Goal: Browse casually

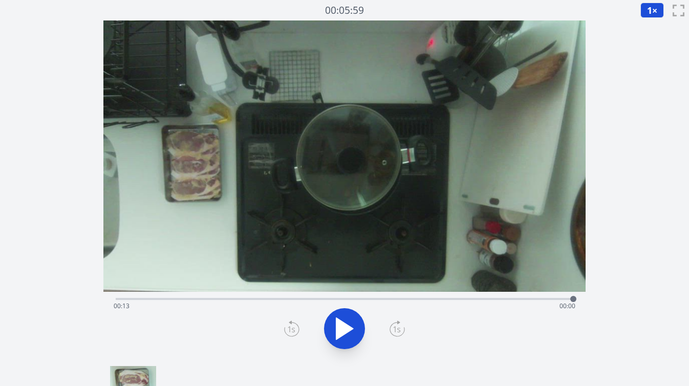
click at [368, 299] on div "Time elapsed: 00:13 Time remaining: 00:00" at bounding box center [345, 306] width 462 height 16
click at [392, 298] on div "Time elapsed: 00:07 Time remaining: 00:06" at bounding box center [345, 298] width 458 height 12
click at [404, 301] on div "Time elapsed: 00:07 Time remaining: 00:06" at bounding box center [345, 306] width 462 height 16
click at [414, 301] on div "Time elapsed: 00:08 Time remaining: 00:05" at bounding box center [345, 306] width 462 height 16
click at [433, 300] on div "Time elapsed: 00:08 Time remaining: 00:05" at bounding box center [345, 306] width 462 height 16
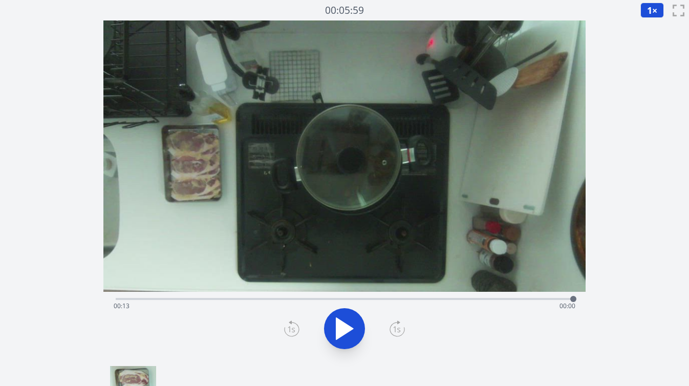
click at [290, 300] on div "Time elapsed: 00:13 Time remaining: 00:00" at bounding box center [345, 306] width 462 height 16
click at [306, 300] on div "Time elapsed: 00:05 Time remaining: 00:09" at bounding box center [345, 306] width 462 height 16
click at [336, 297] on div "Time elapsed: 00:05 Time remaining: 00:08" at bounding box center [345, 298] width 458 height 12
click at [356, 298] on div "Time elapsed: 00:06 Time remaining: 00:07" at bounding box center [345, 298] width 458 height 12
click at [366, 298] on div "Time elapsed: 00:06 Time remaining: 00:07" at bounding box center [345, 306] width 462 height 16
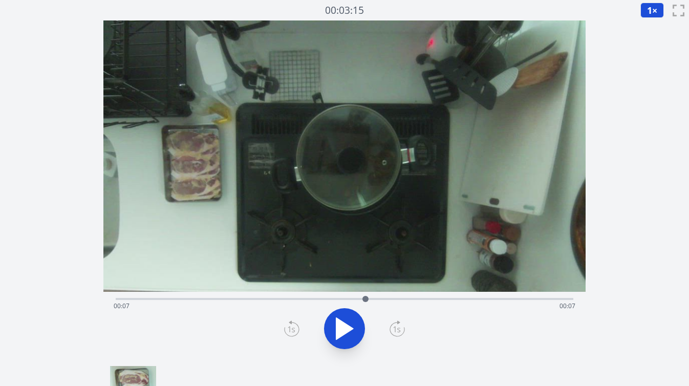
click at [374, 298] on div "Time elapsed: 00:07 Time remaining: 00:07" at bounding box center [345, 306] width 462 height 16
click at [382, 298] on div "Time elapsed: 00:07 Time remaining: 00:06" at bounding box center [345, 306] width 462 height 16
click at [414, 299] on div "Time elapsed: 00:12 Time remaining: 00:01" at bounding box center [345, 306] width 462 height 16
click at [400, 300] on div "Time elapsed: 00:11 Time remaining: 00:02" at bounding box center [345, 306] width 462 height 16
click at [390, 300] on div "Time elapsed: 00:10 Time remaining: 00:03" at bounding box center [345, 306] width 462 height 16
